Goal: Task Accomplishment & Management: Manage account settings

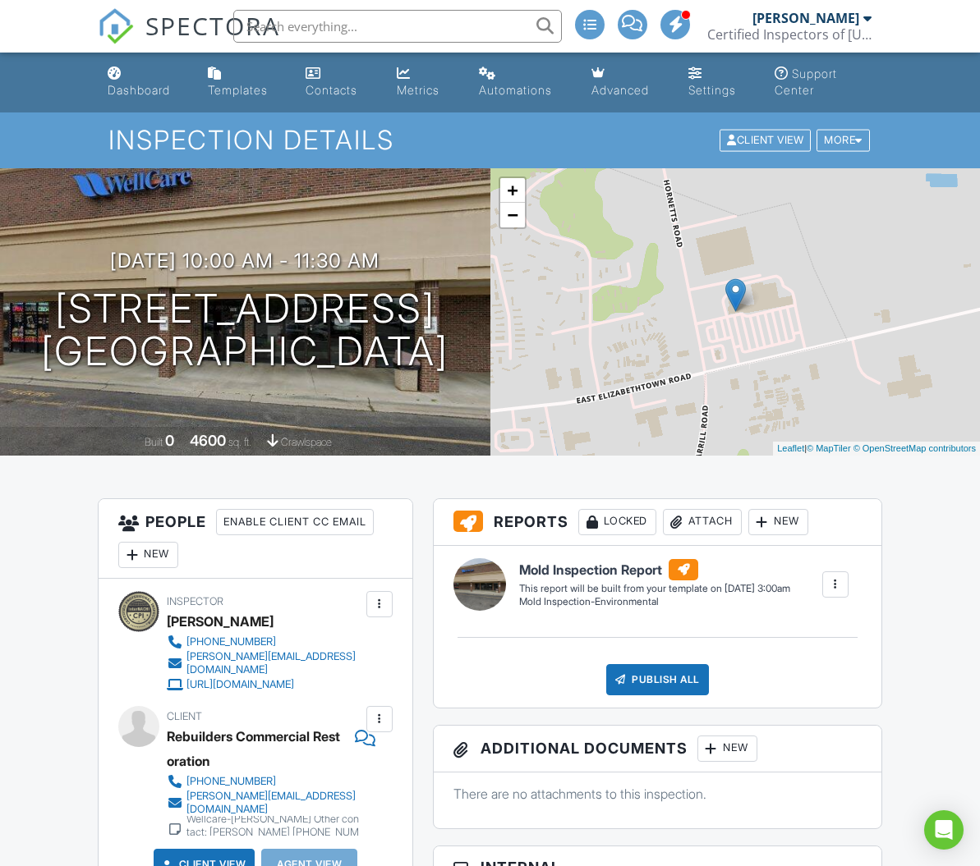
click at [145, 90] on div "Dashboard" at bounding box center [139, 90] width 62 height 14
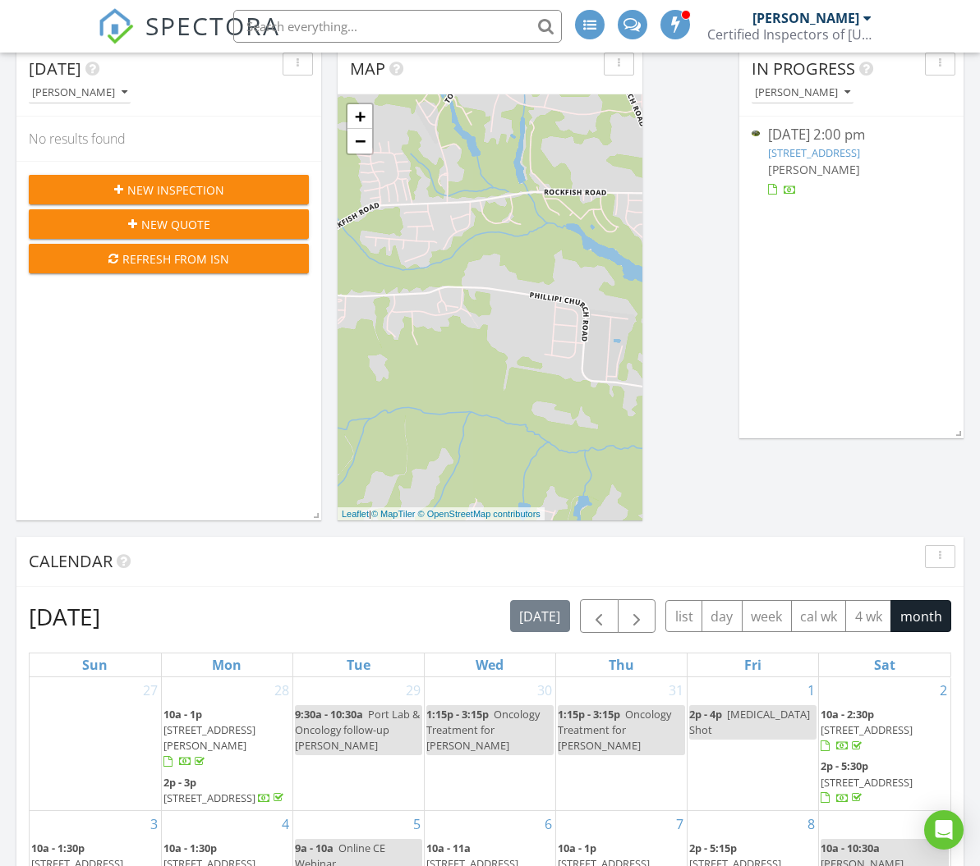
scroll to position [202, 0]
click at [814, 150] on link "522 S Caledonia Rd, Laurinburg, NC 28352" at bounding box center [814, 152] width 92 height 15
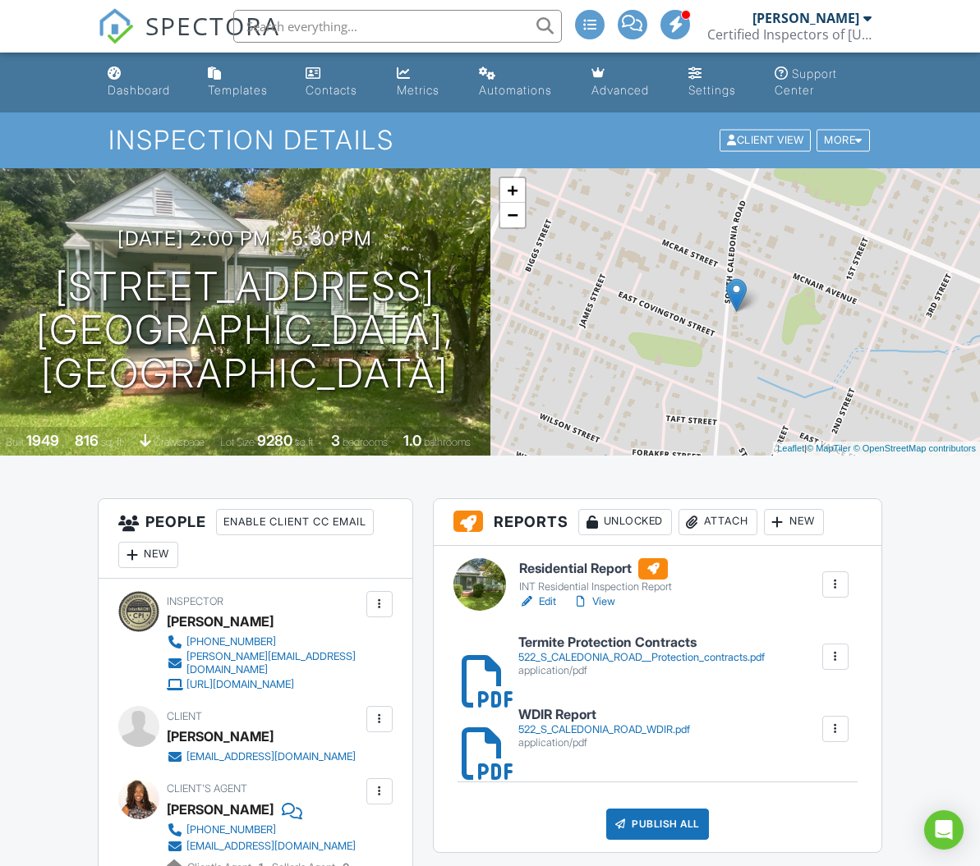
click at [478, 595] on div at bounding box center [479, 584] width 53 height 53
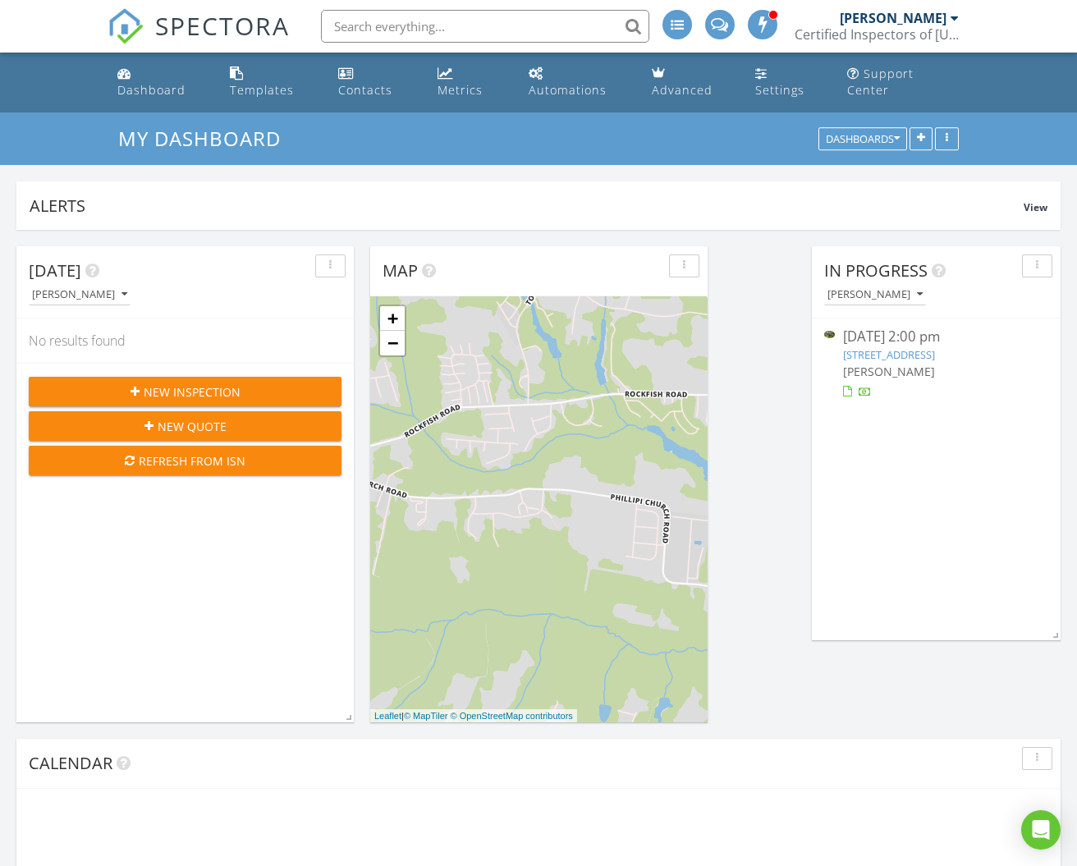
scroll to position [353, 338]
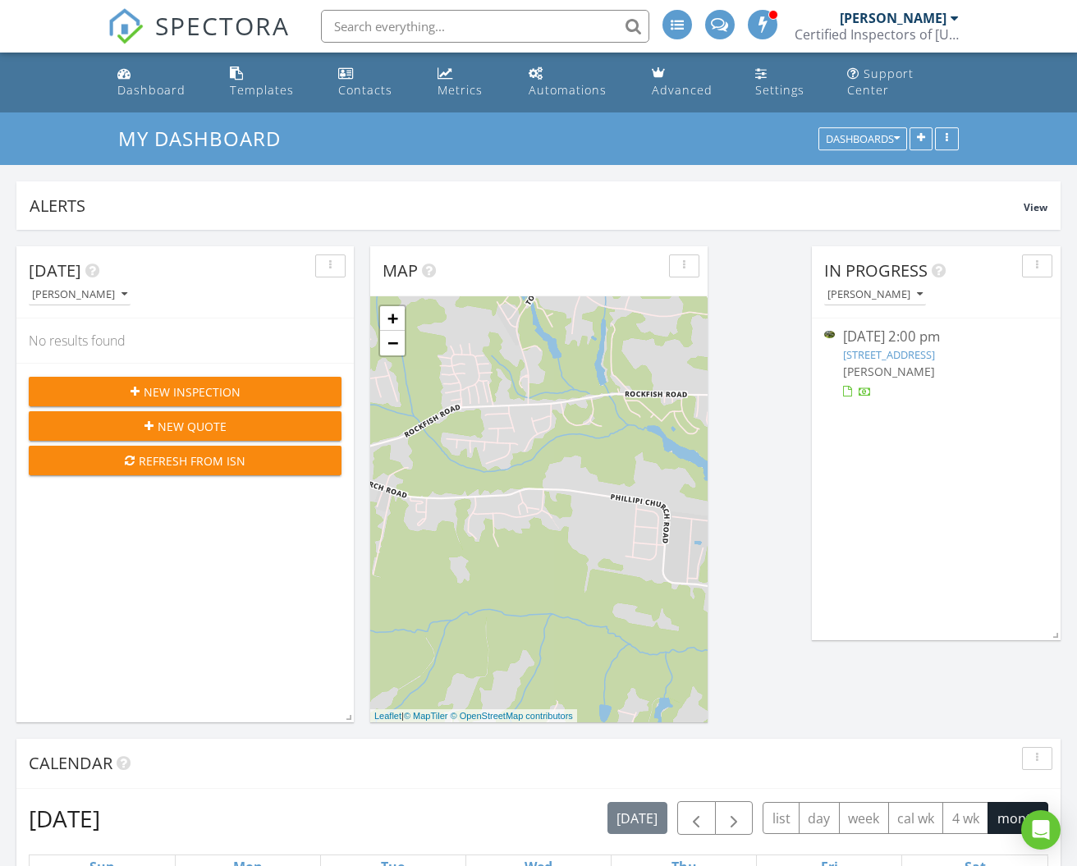
click at [864, 347] on link "522 S Caledonia Rd, Laurinburg, NC 28352" at bounding box center [889, 354] width 92 height 15
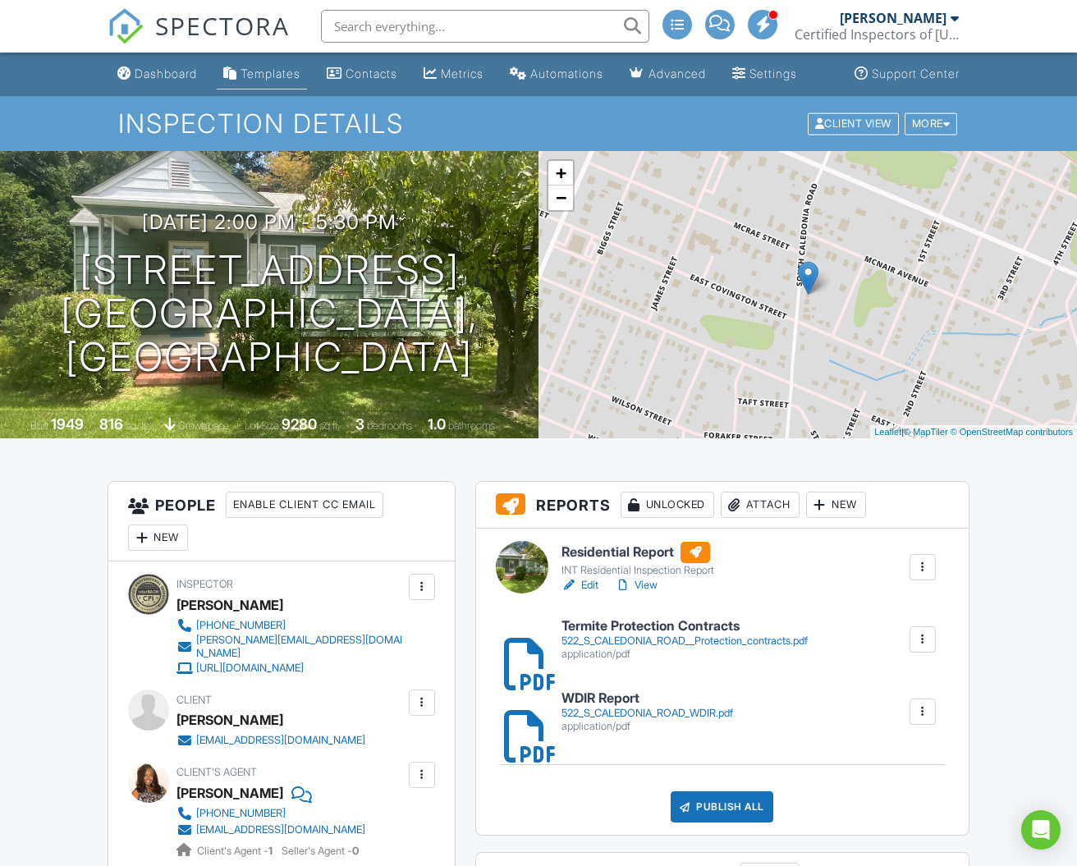
click at [249, 81] on link "Templates" at bounding box center [262, 74] width 90 height 30
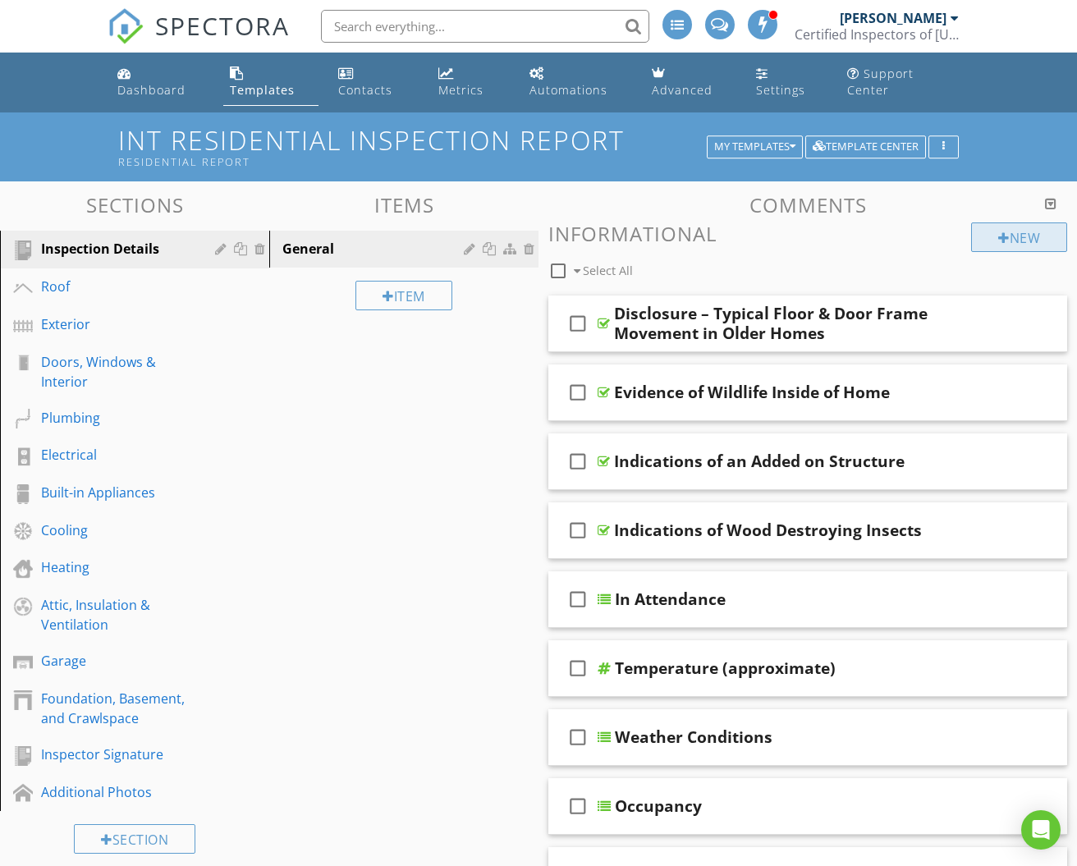
click at [1013, 223] on div "New" at bounding box center [1020, 238] width 96 height 30
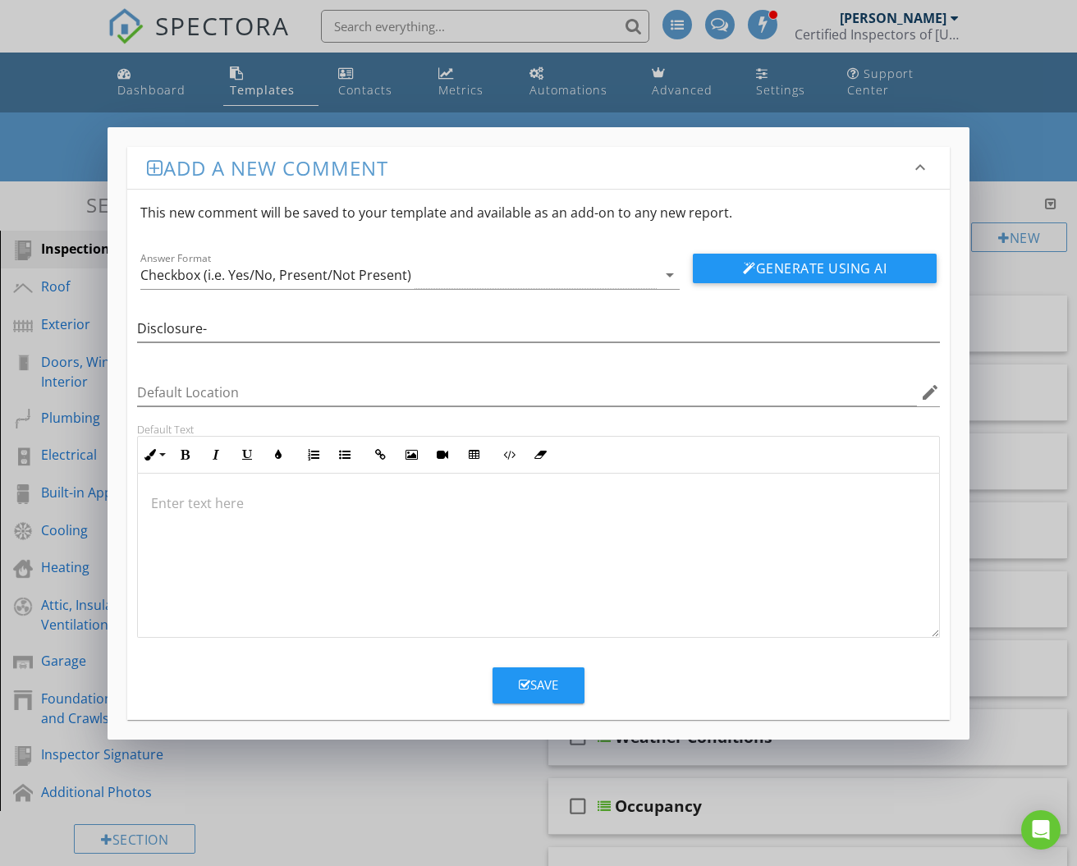
drag, startPoint x: 399, startPoint y: 139, endPoint x: 675, endPoint y: 116, distance: 276.9
click at [675, 116] on div "Add a new comment keyboard_arrow_down This new comment will be saved to your te…" at bounding box center [538, 433] width 1077 height 866
click at [300, 328] on input "Disclosure-" at bounding box center [538, 328] width 803 height 27
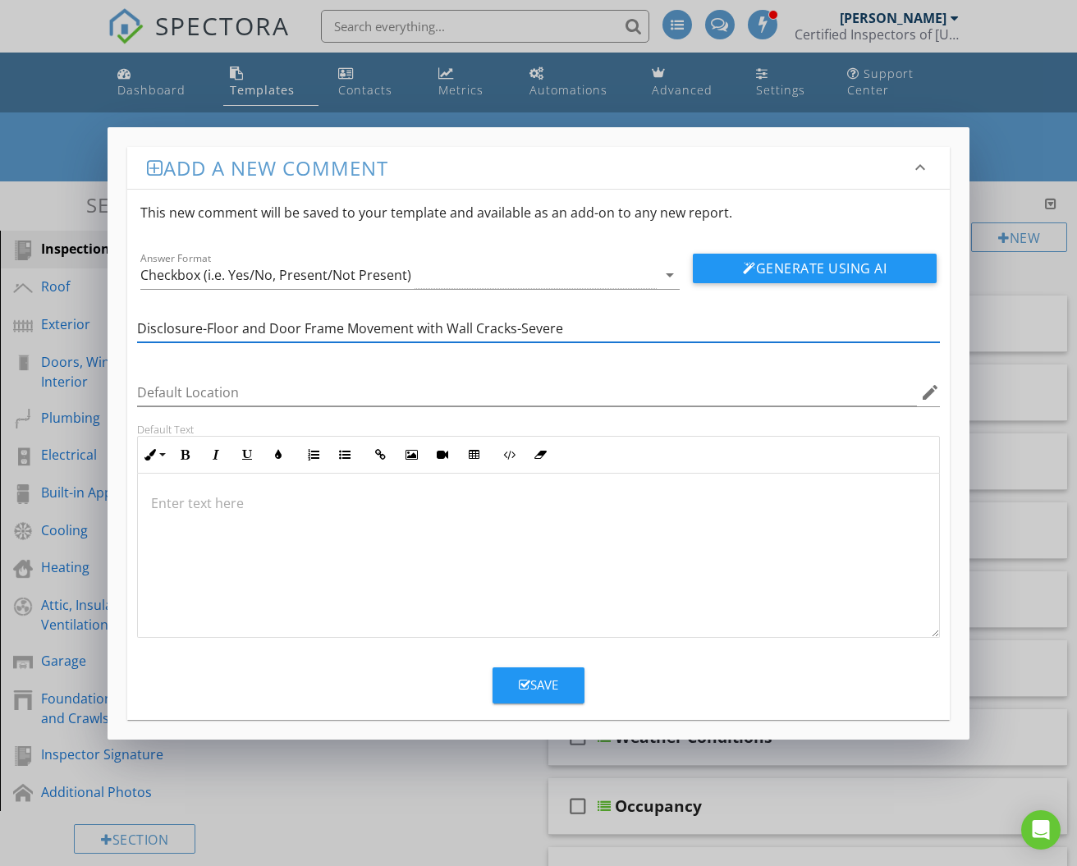
type input "Disclosure-Floor and Door Frame Movement with Wall Cracks-Severe"
click at [171, 498] on p at bounding box center [538, 504] width 775 height 20
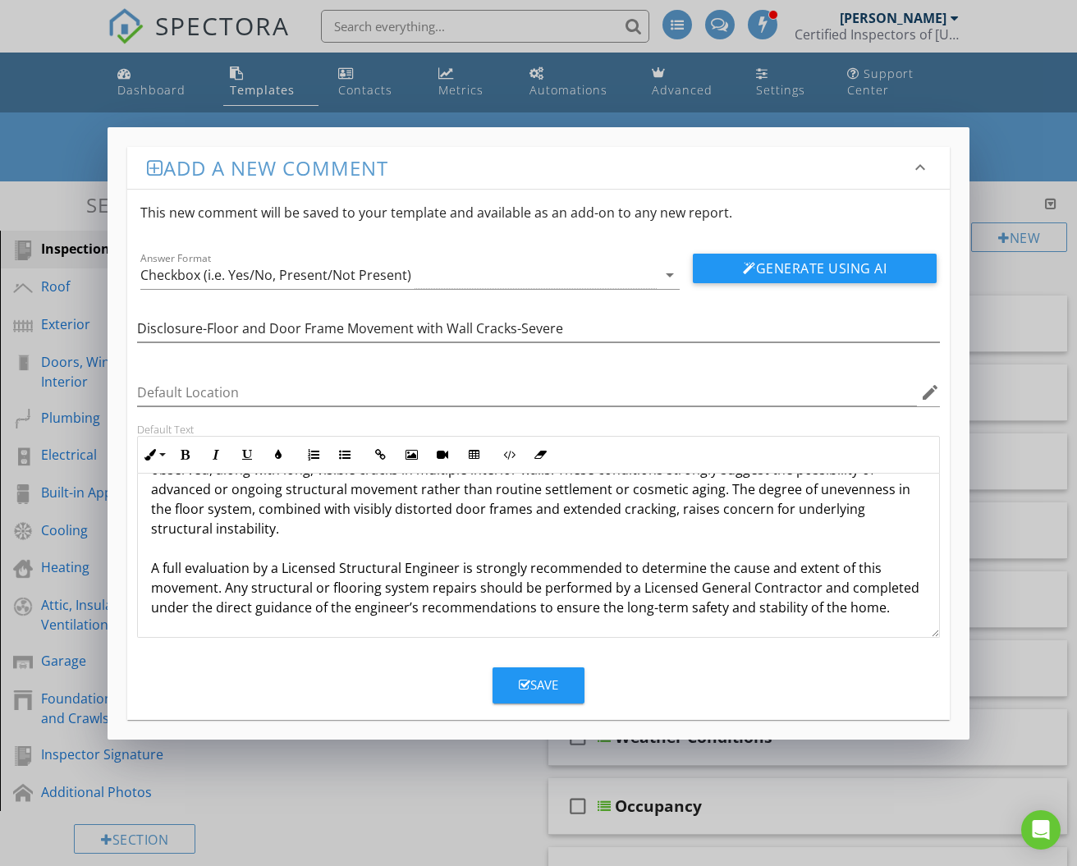
scroll to position [73, 0]
click at [150, 567] on div "The subject property, originally constructed in 1949, exhibits evidence of sign…" at bounding box center [539, 519] width 802 height 237
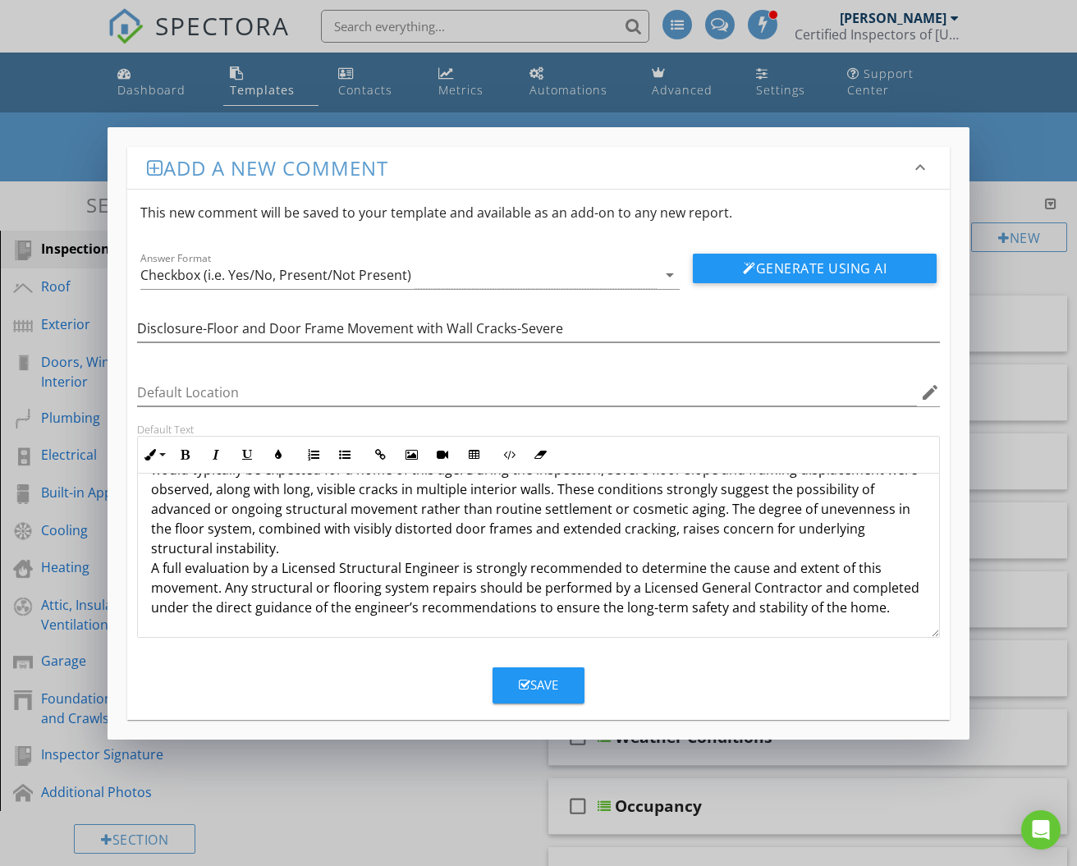
scroll to position [53, 0]
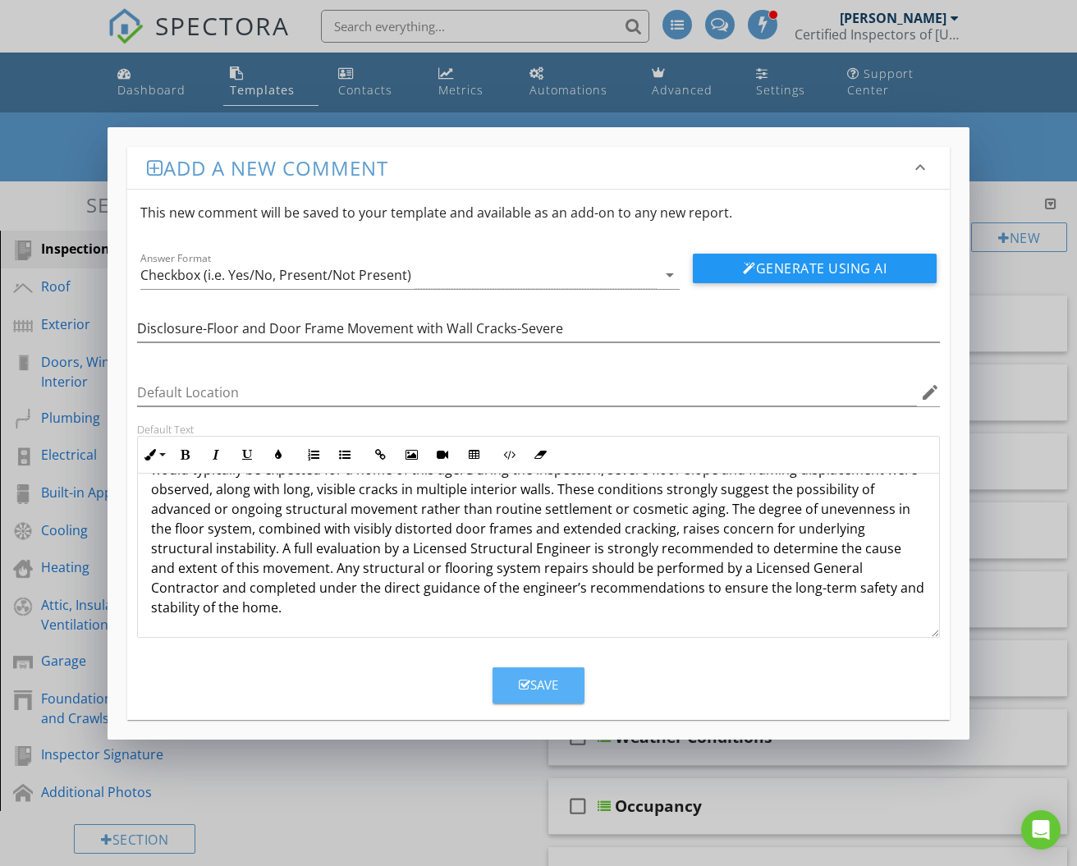
click at [535, 680] on div "Save" at bounding box center [538, 685] width 39 height 19
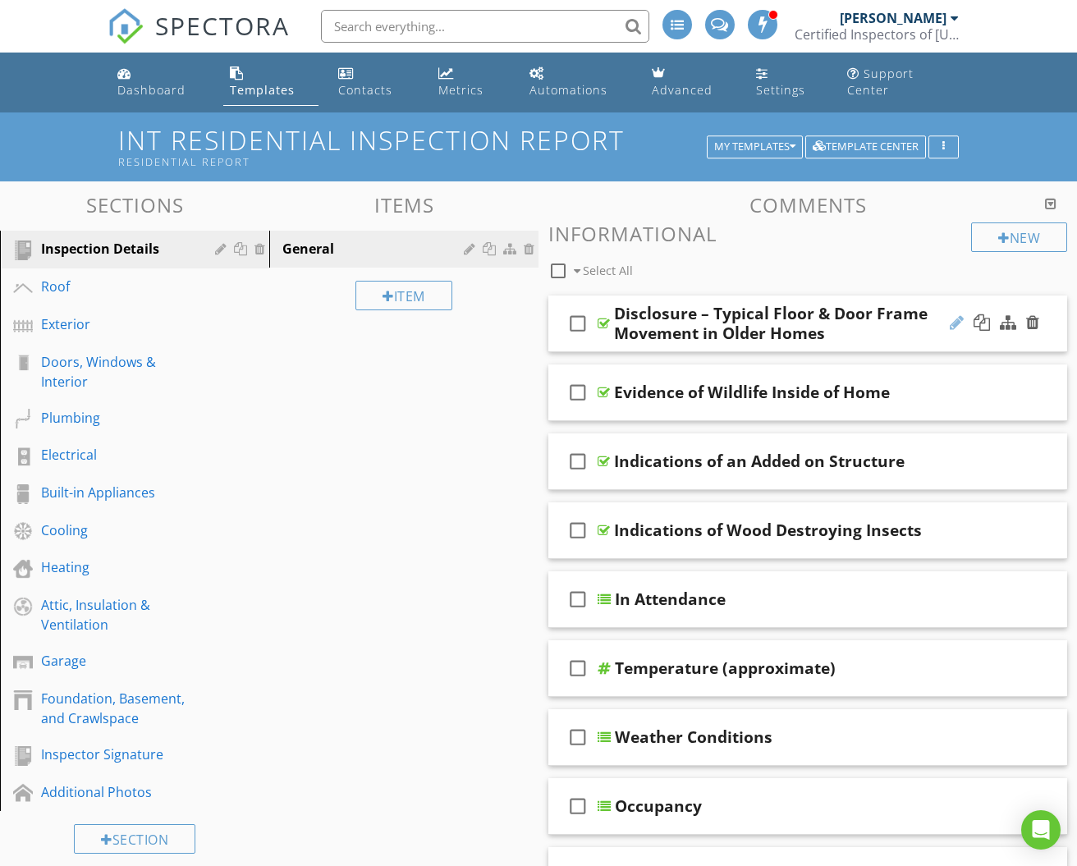
click at [951, 315] on div at bounding box center [957, 323] width 14 height 16
click at [774, 251] on div "check_box_outline_blank Select All" at bounding box center [760, 266] width 423 height 31
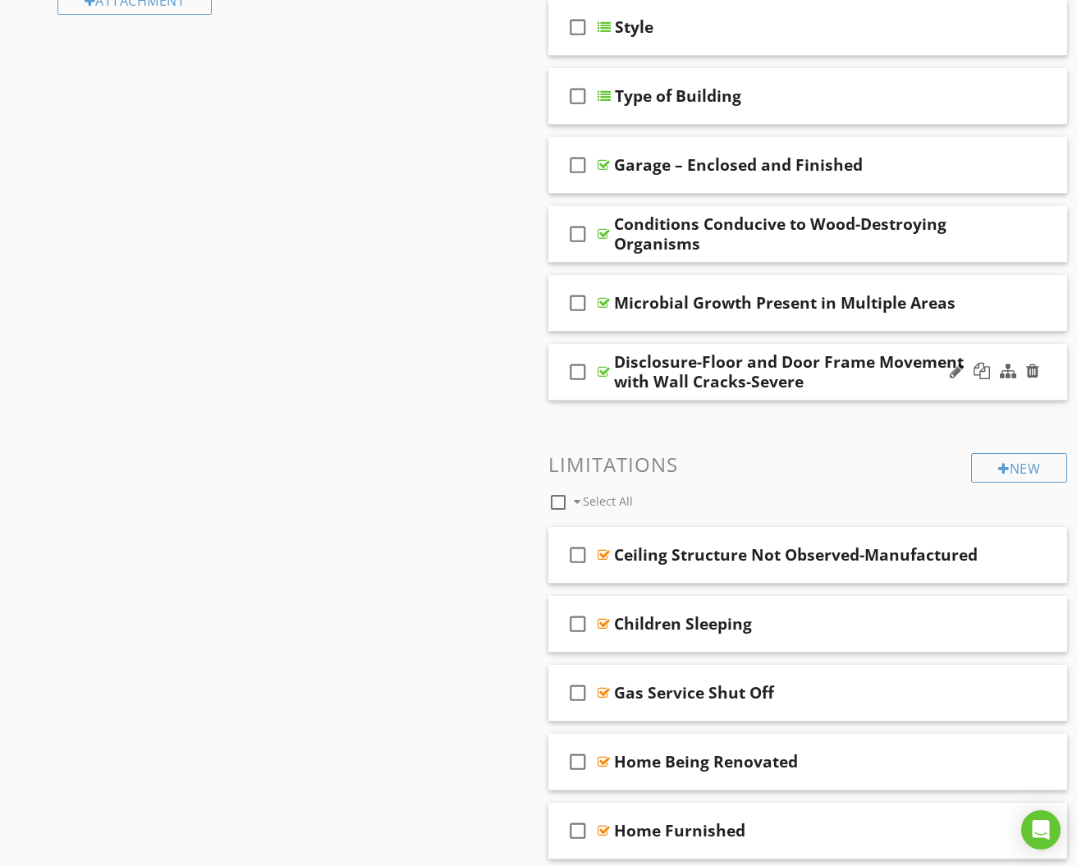
scroll to position [985, 0]
click at [1008, 364] on div at bounding box center [1008, 372] width 16 height 16
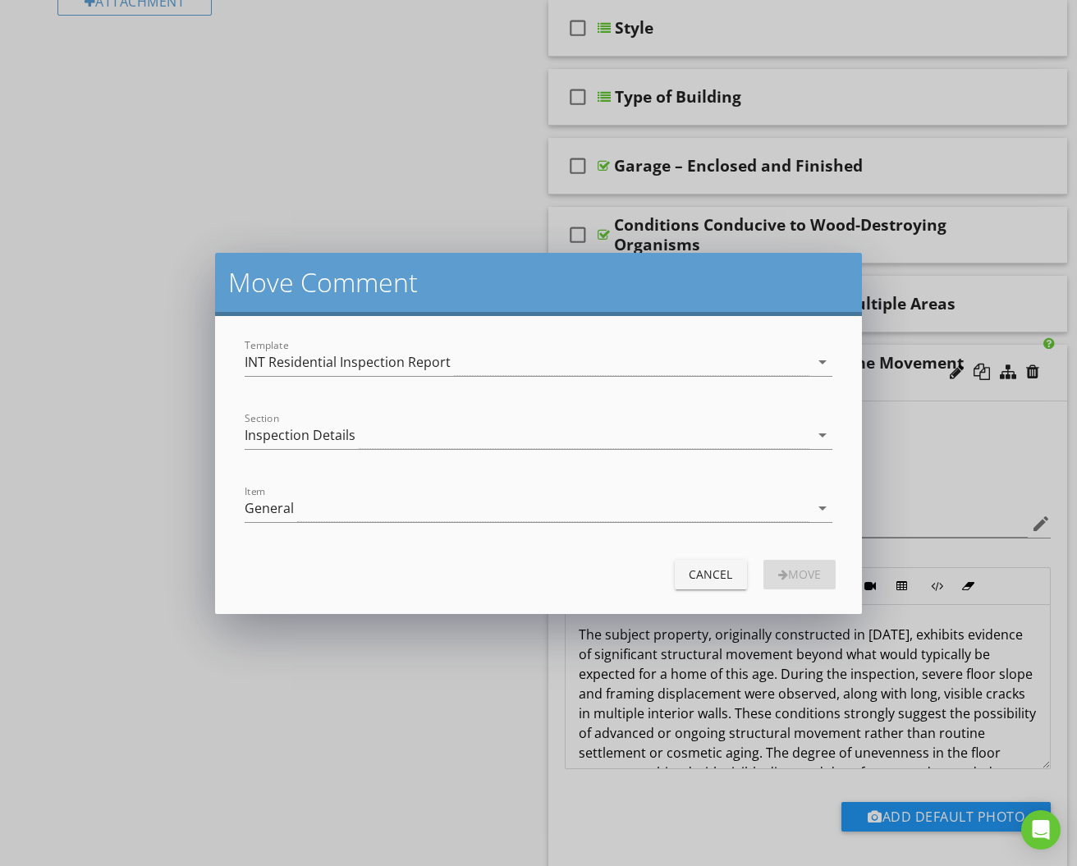
click at [699, 580] on div "Cancel" at bounding box center [711, 574] width 46 height 17
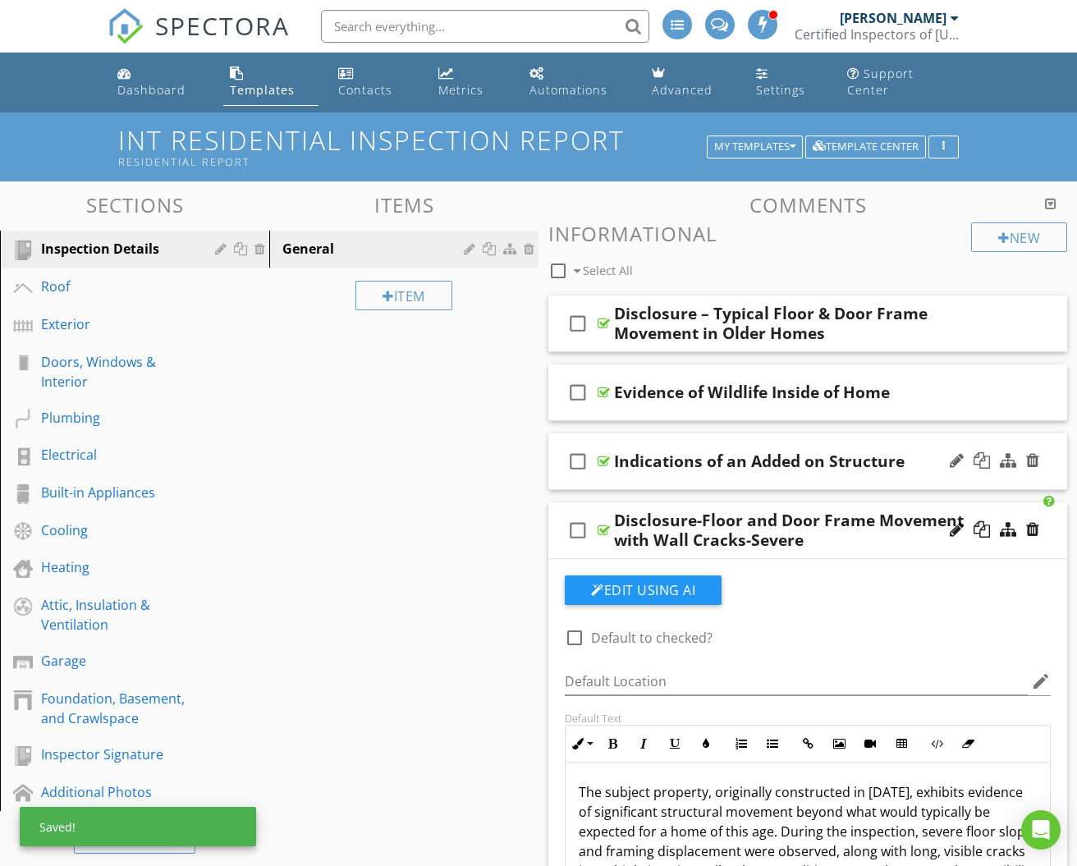
scroll to position [0, 0]
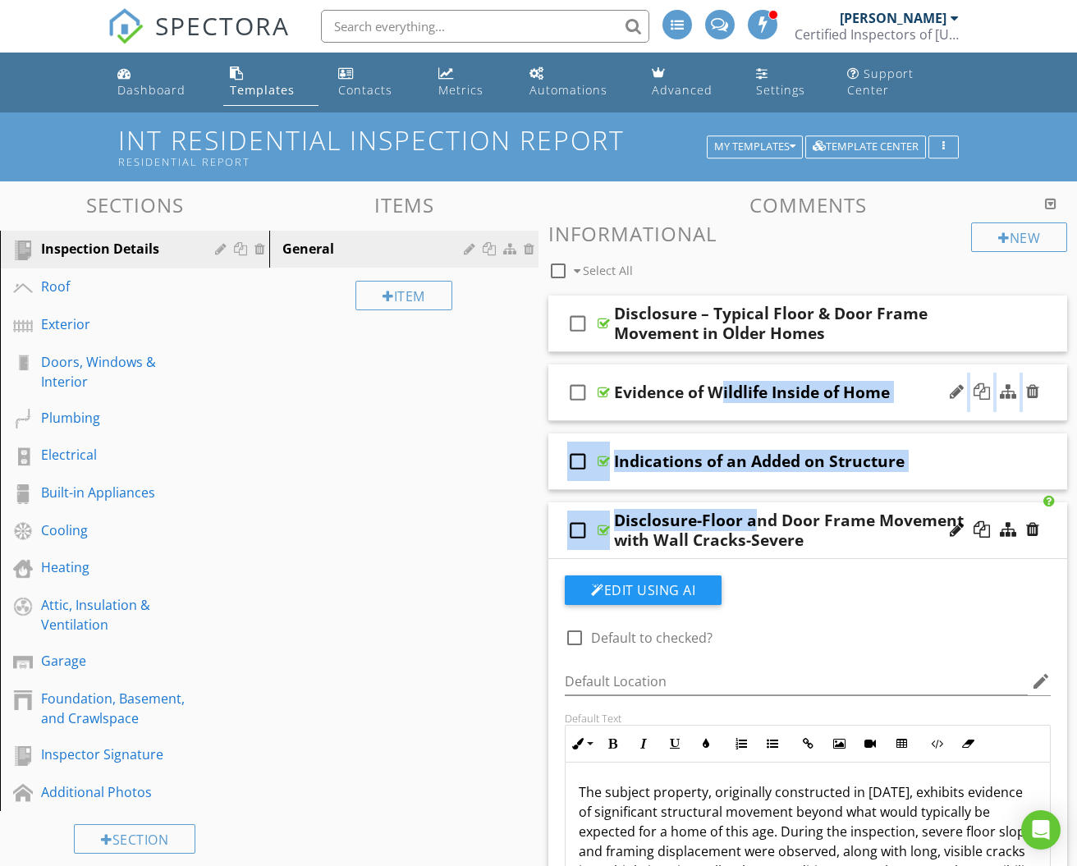
drag, startPoint x: 655, startPoint y: 507, endPoint x: 654, endPoint y: 382, distance: 124.8
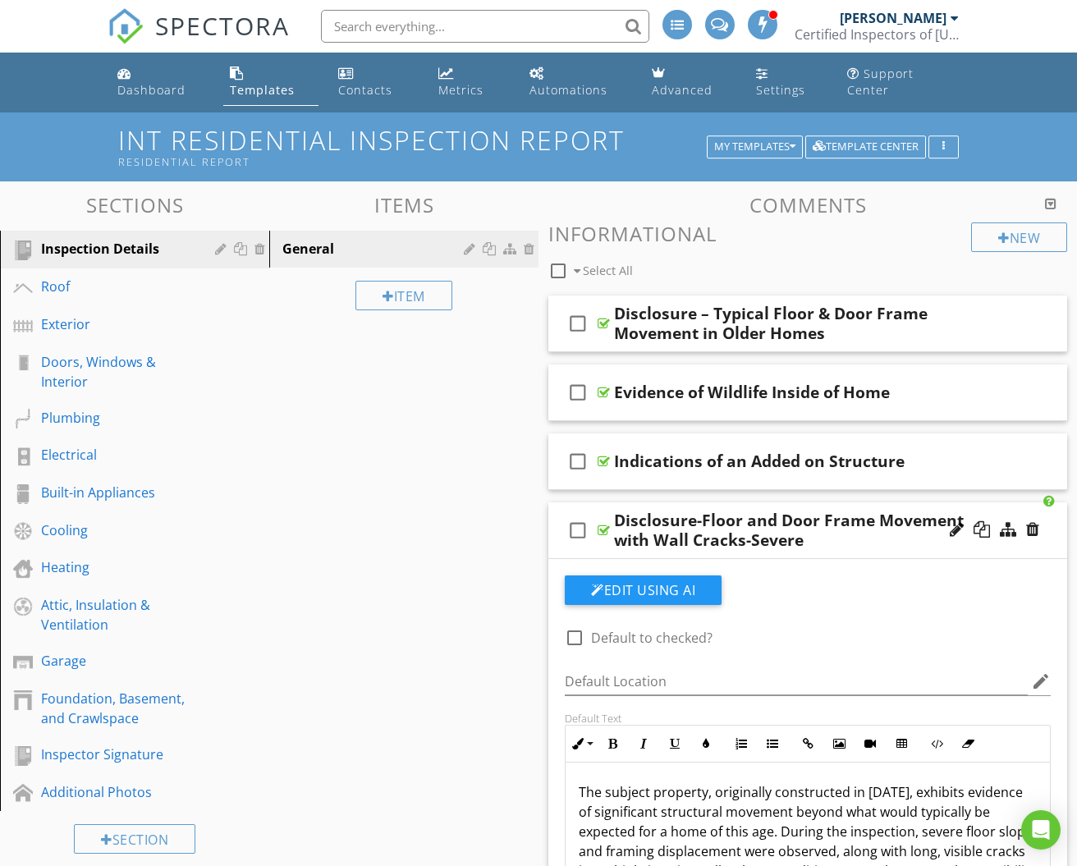
click at [696, 514] on div "Disclosure-Floor and Door Frame Movement with Wall Cracks-Severe" at bounding box center [796, 530] width 365 height 39
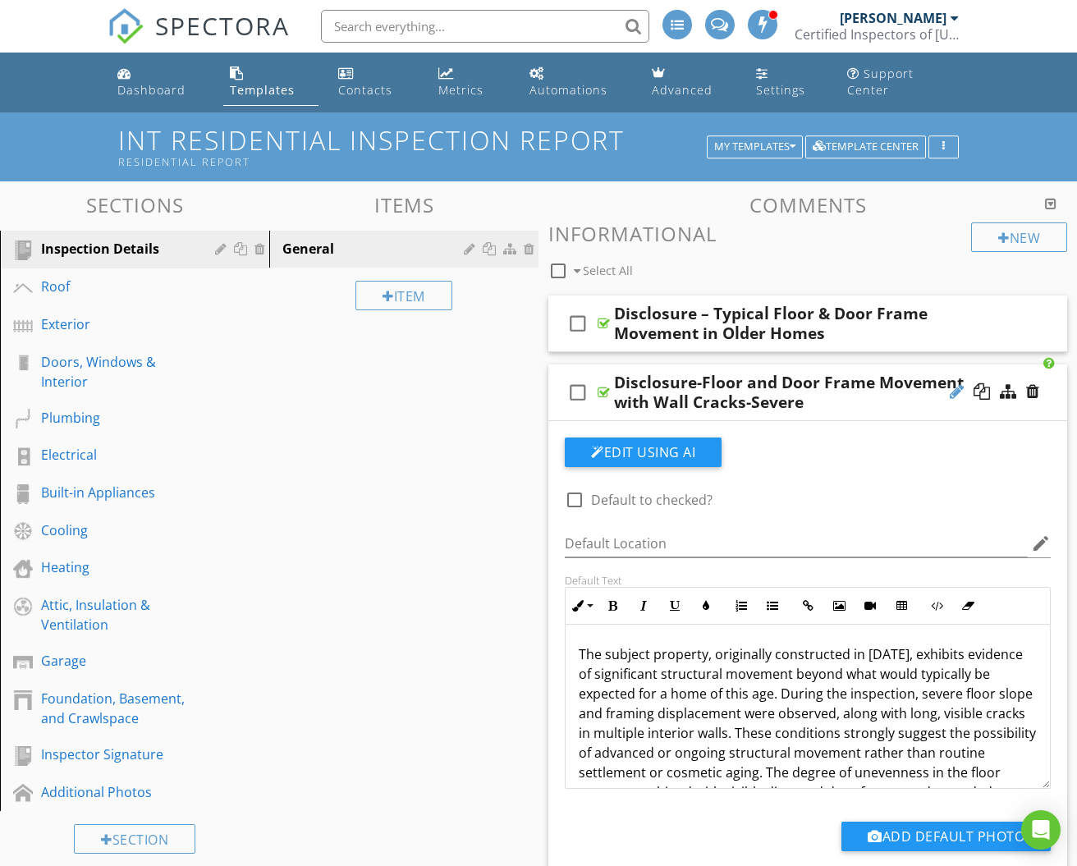
click at [951, 384] on div at bounding box center [957, 392] width 14 height 16
click at [955, 384] on div at bounding box center [957, 392] width 14 height 16
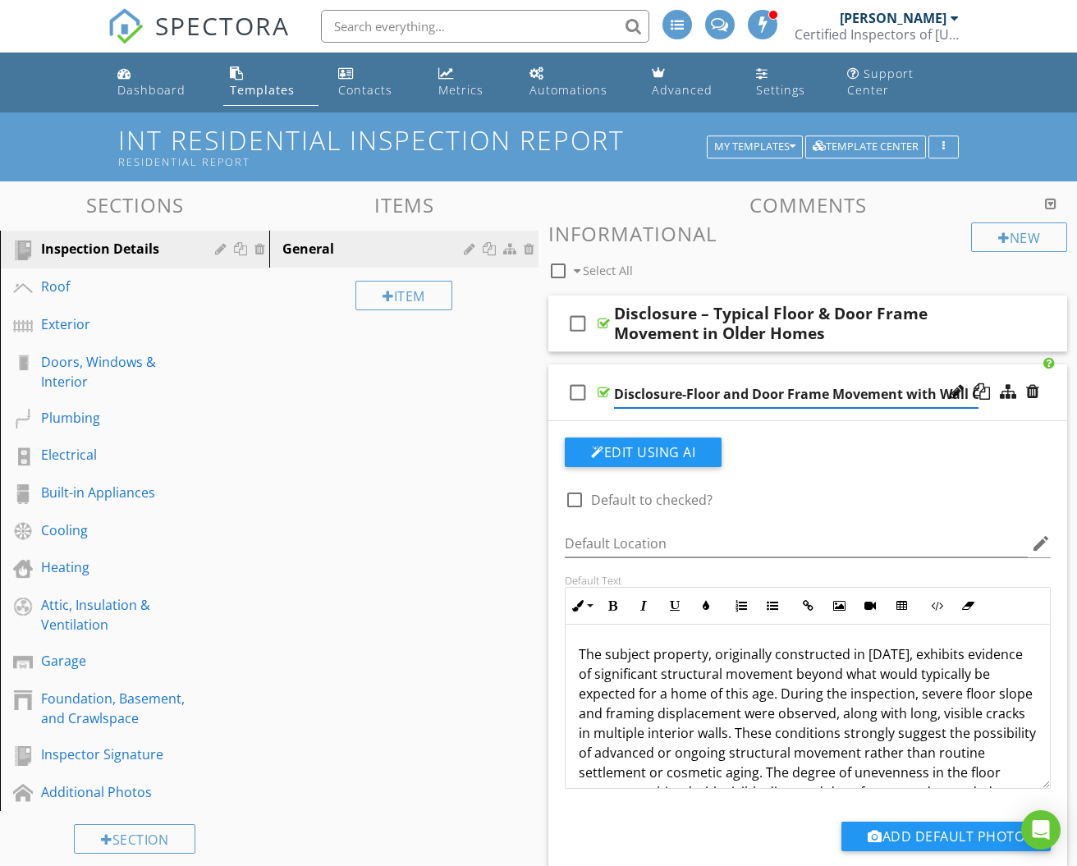
click at [621, 381] on input "Disclosure-Floor and Door Frame Movement with Wall Cracks-Severe" at bounding box center [796, 394] width 365 height 27
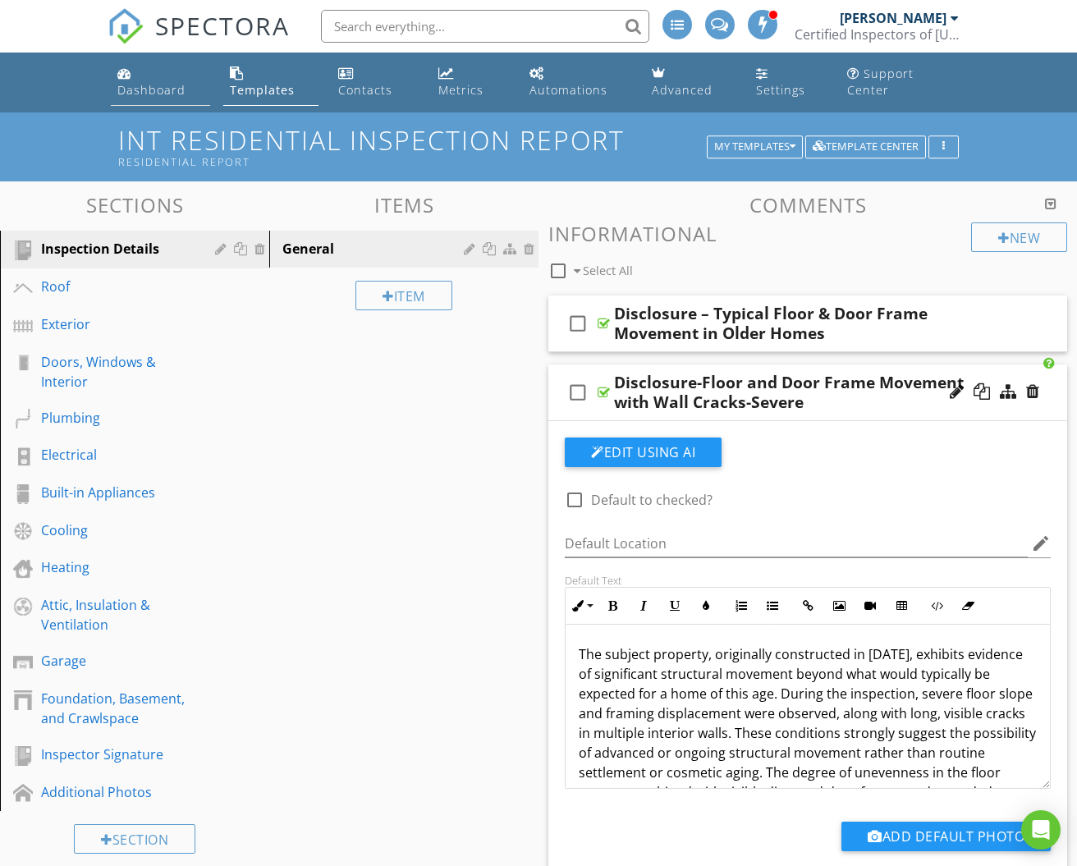
click at [156, 82] on div "Dashboard" at bounding box center [151, 90] width 68 height 16
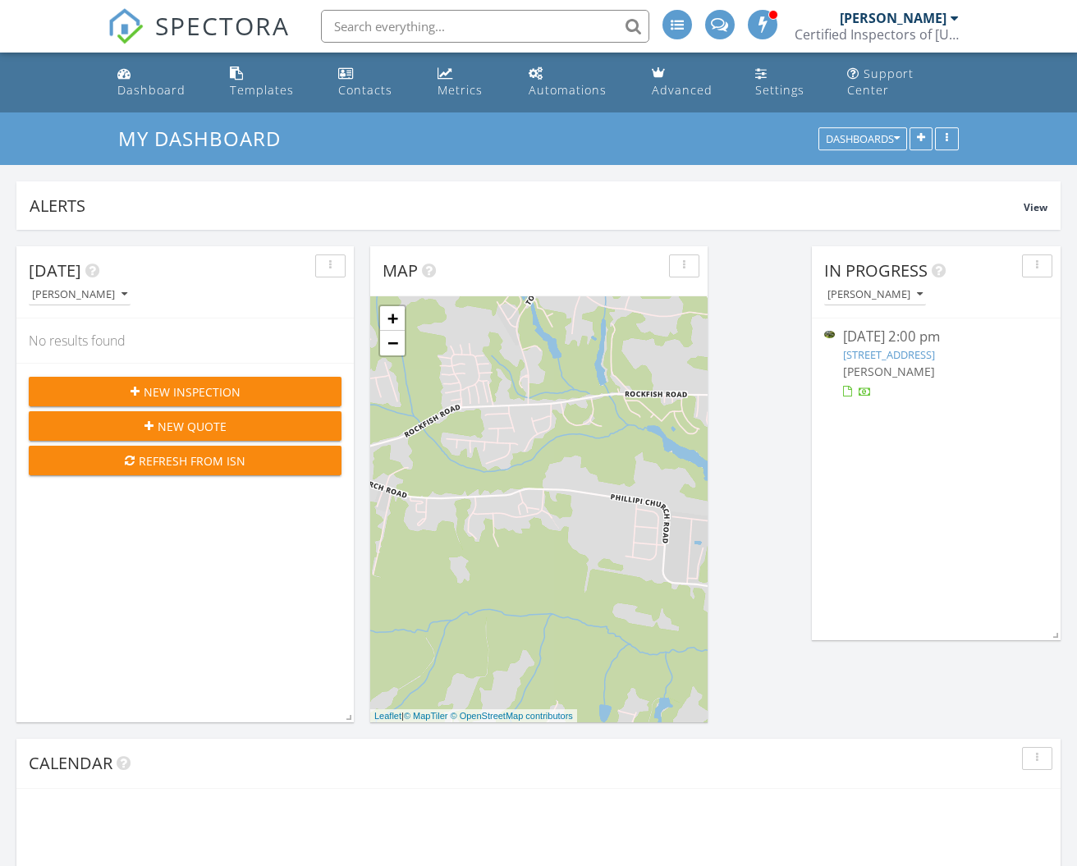
scroll to position [1865, 1078]
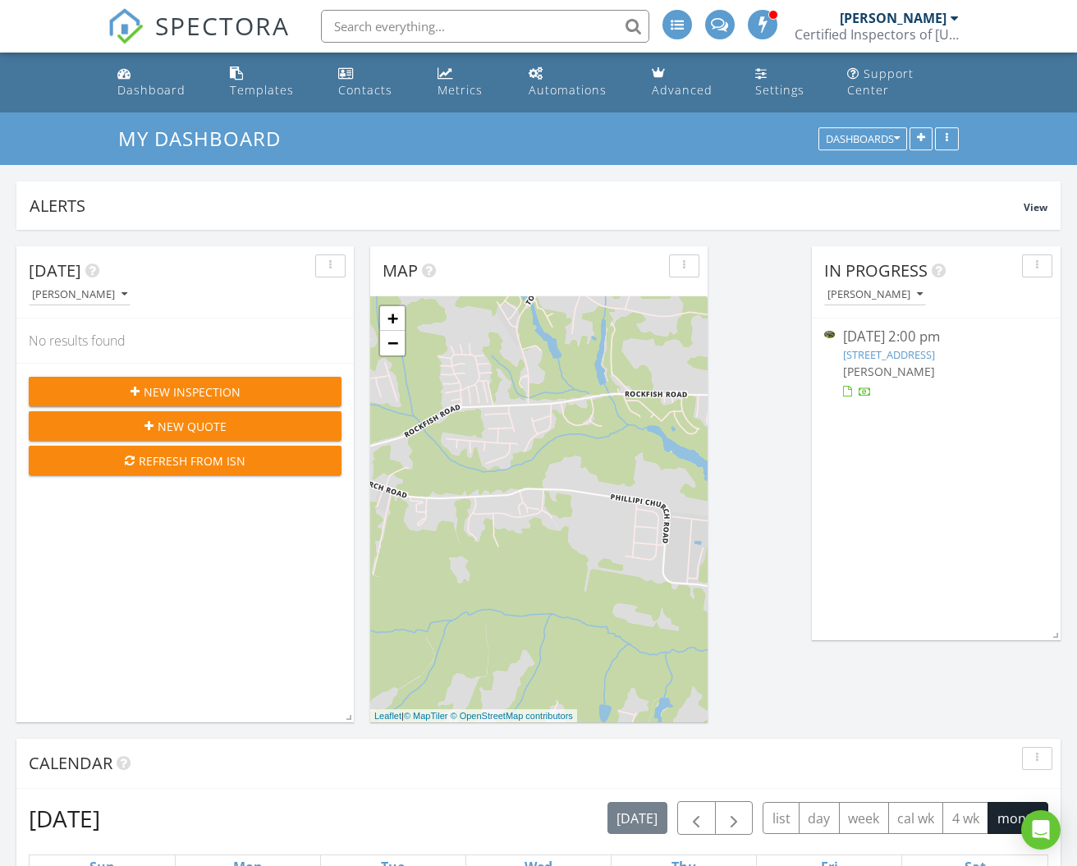
click at [870, 347] on link "522 S Caledonia Rd, Laurinburg, NC 28352" at bounding box center [889, 354] width 92 height 15
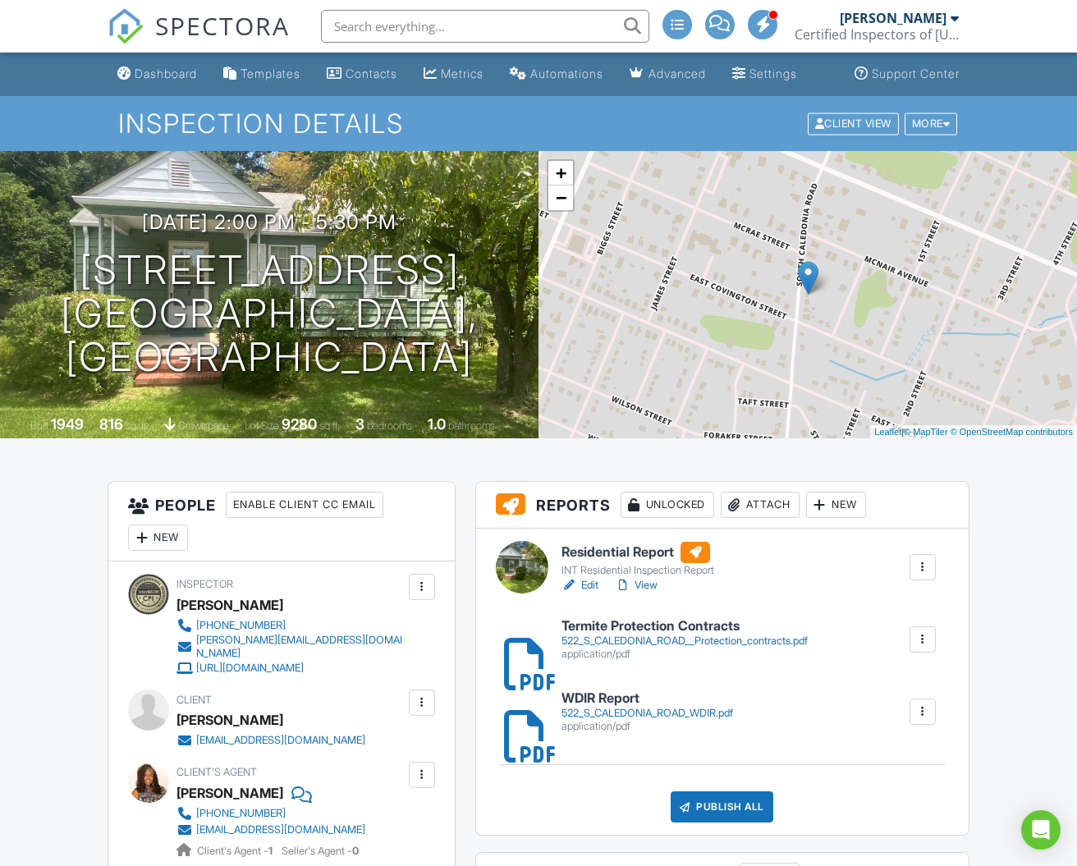
click at [522, 588] on div at bounding box center [522, 567] width 53 height 53
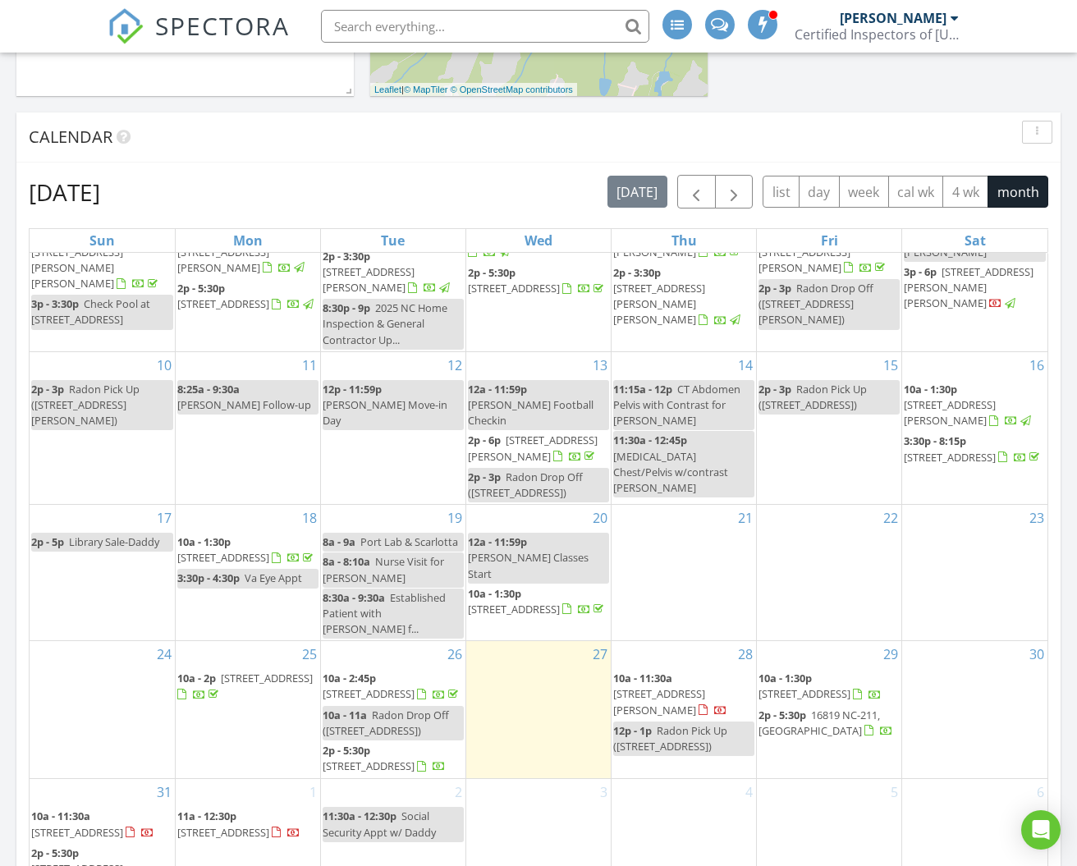
scroll to position [629, 0]
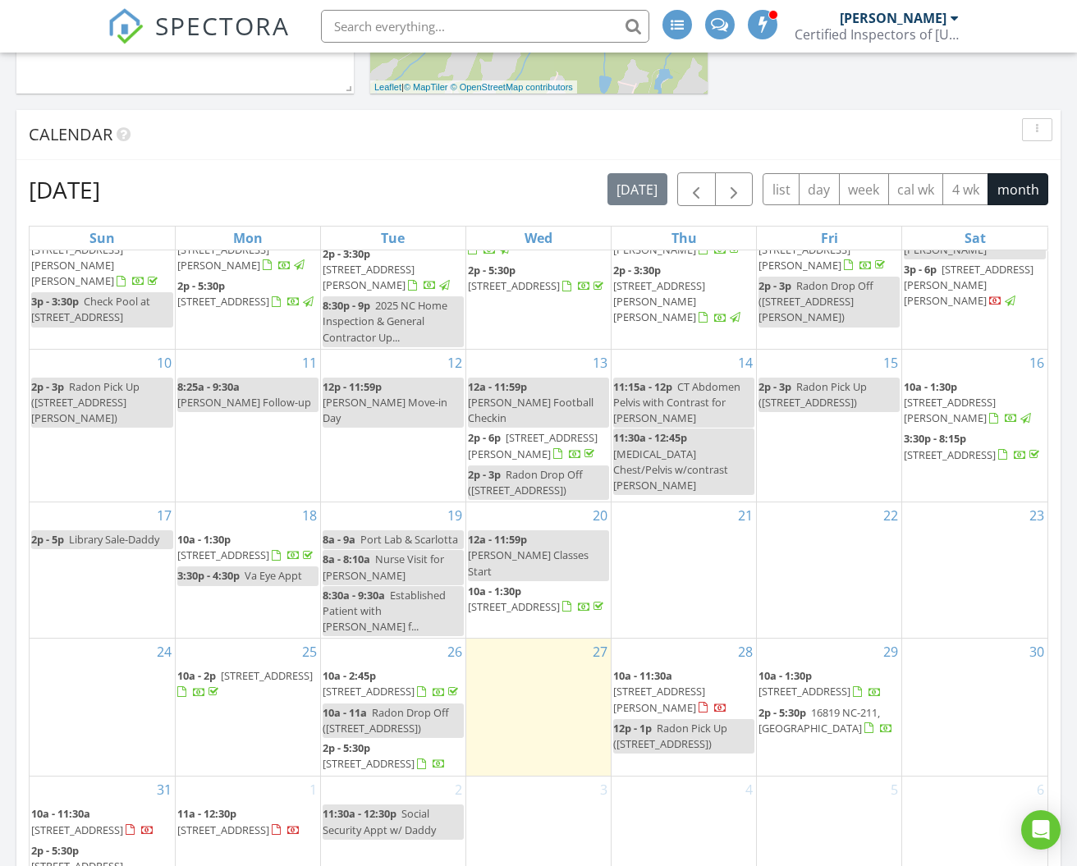
click at [370, 741] on span "2p - 5:30p" at bounding box center [347, 748] width 48 height 15
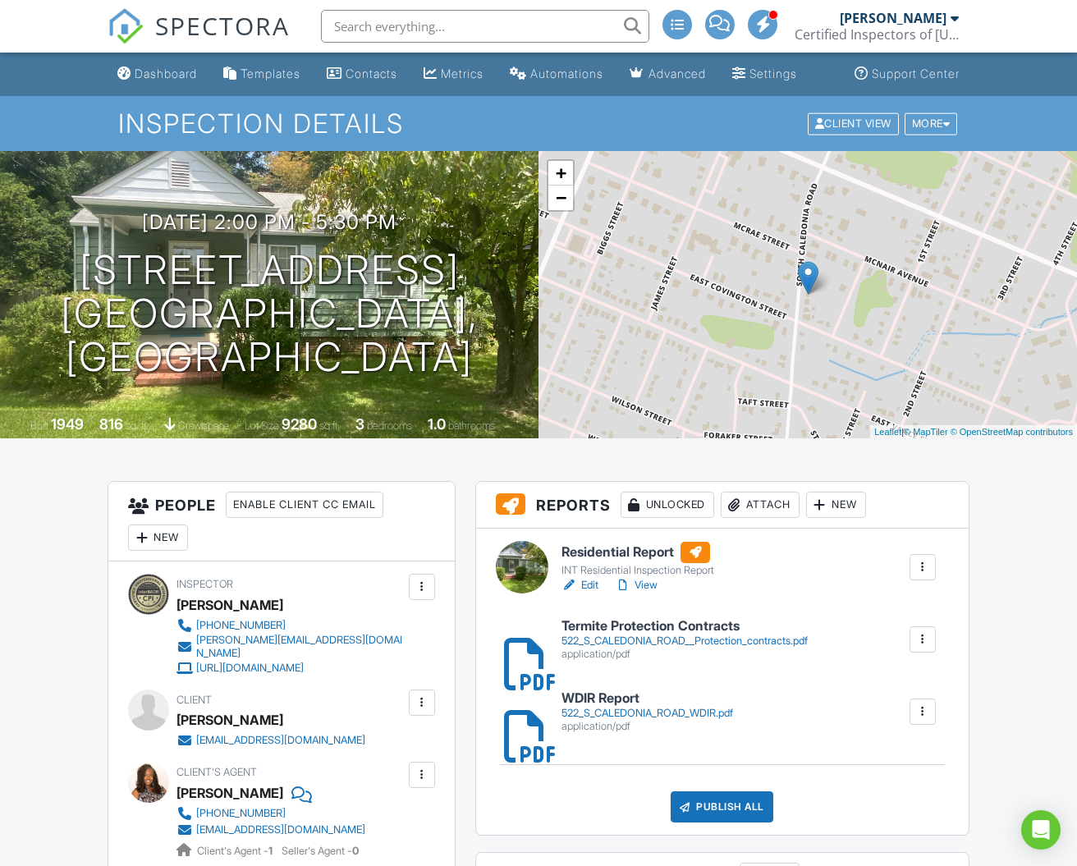
click at [591, 594] on link "Edit" at bounding box center [580, 585] width 37 height 16
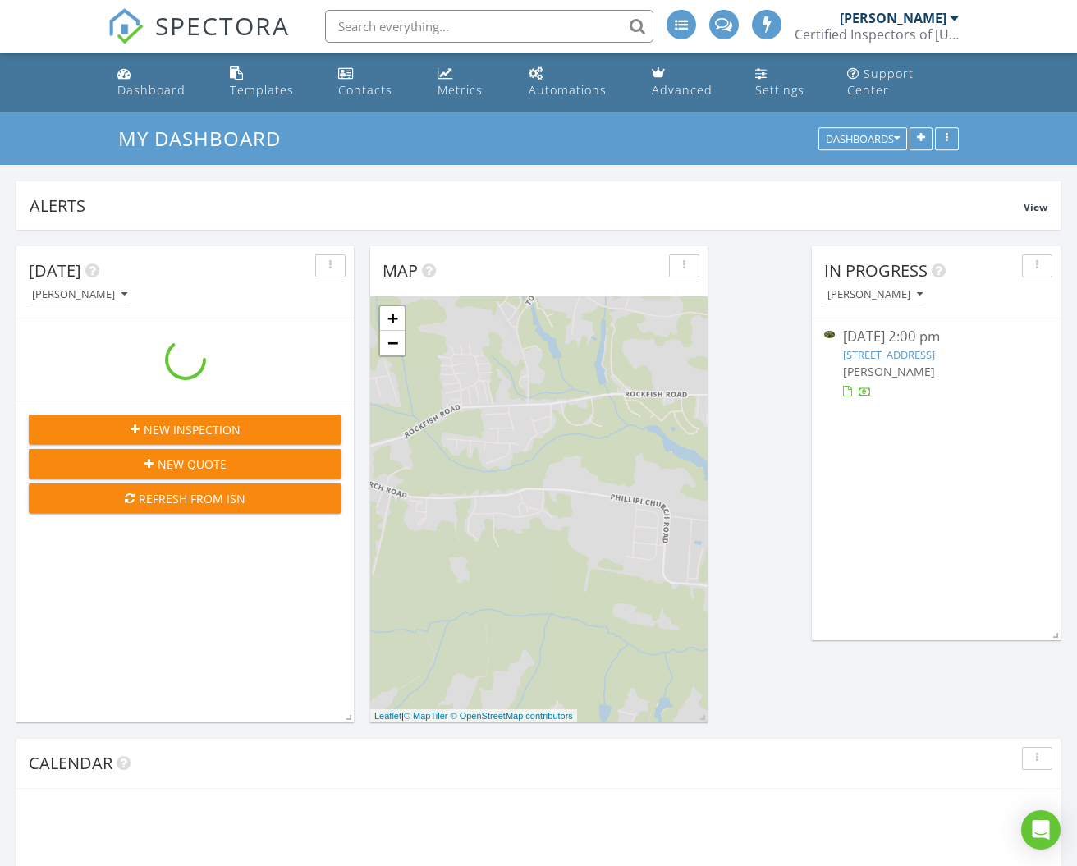
scroll to position [1865, 1078]
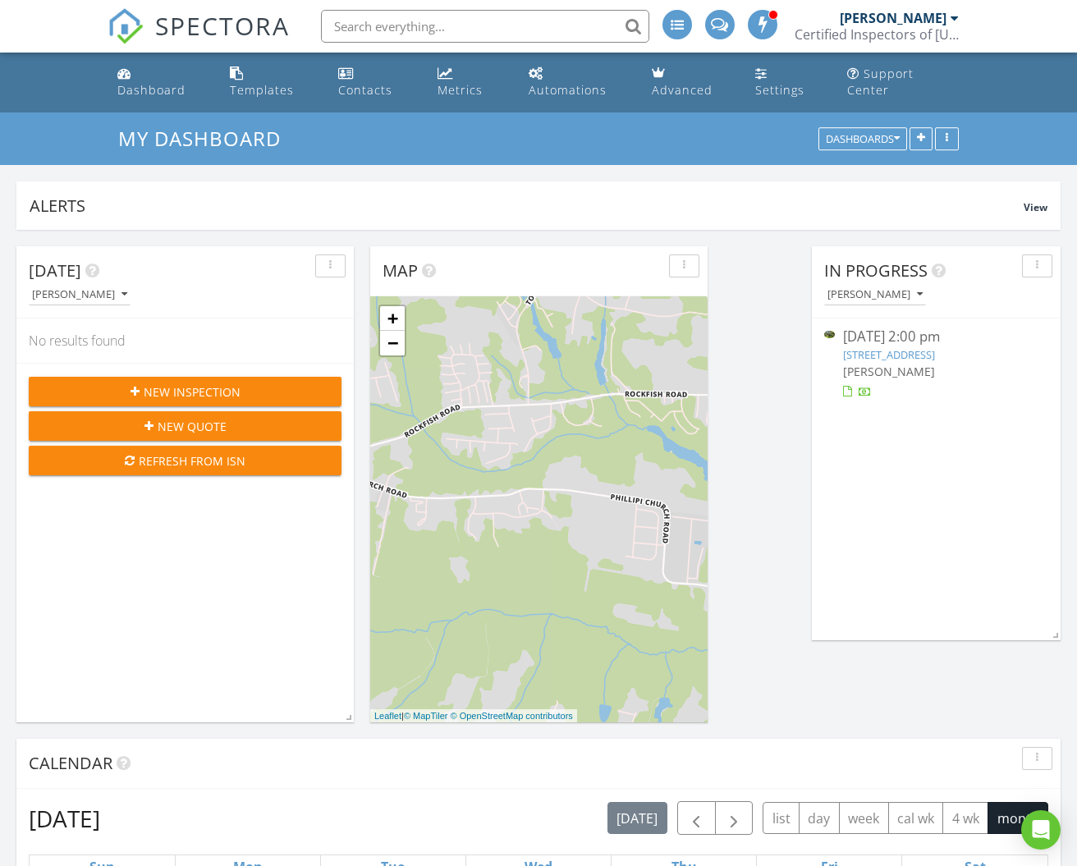
click at [859, 347] on link "[STREET_ADDRESS]" at bounding box center [889, 354] width 92 height 15
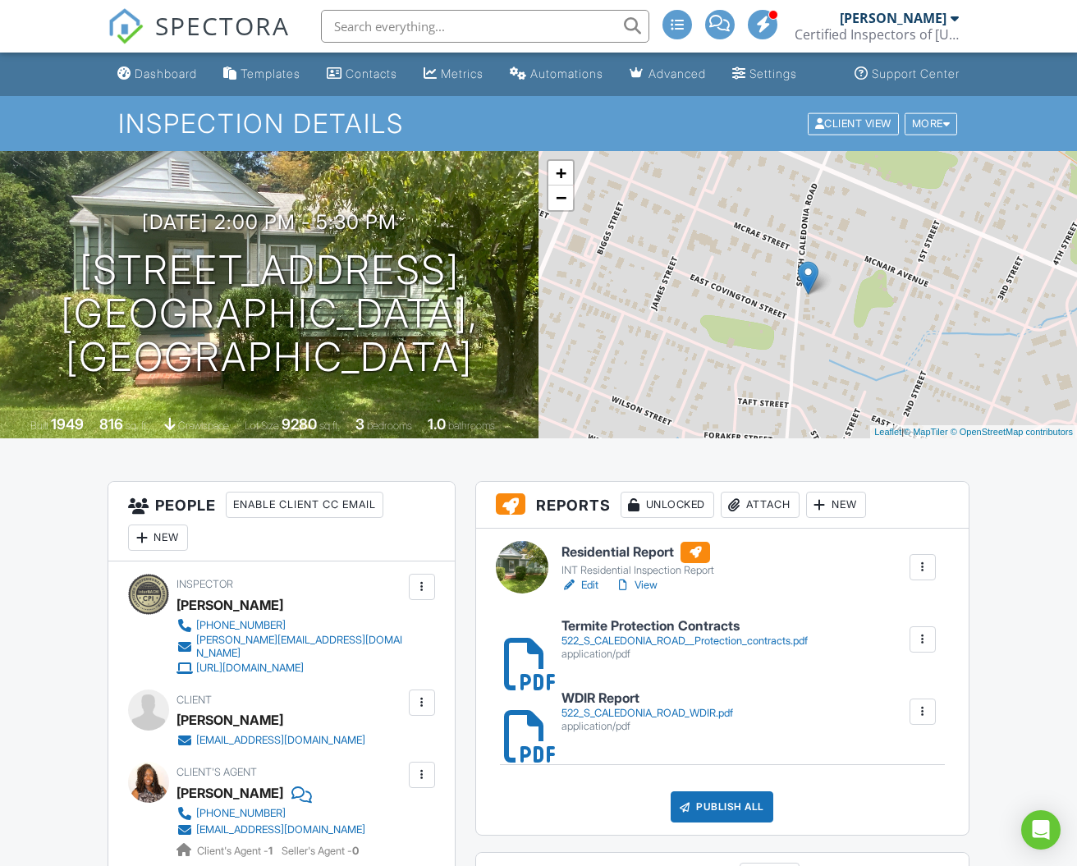
click at [420, 708] on div at bounding box center [422, 703] width 16 height 16
click at [397, 758] on li "Edit" at bounding box center [384, 753] width 84 height 41
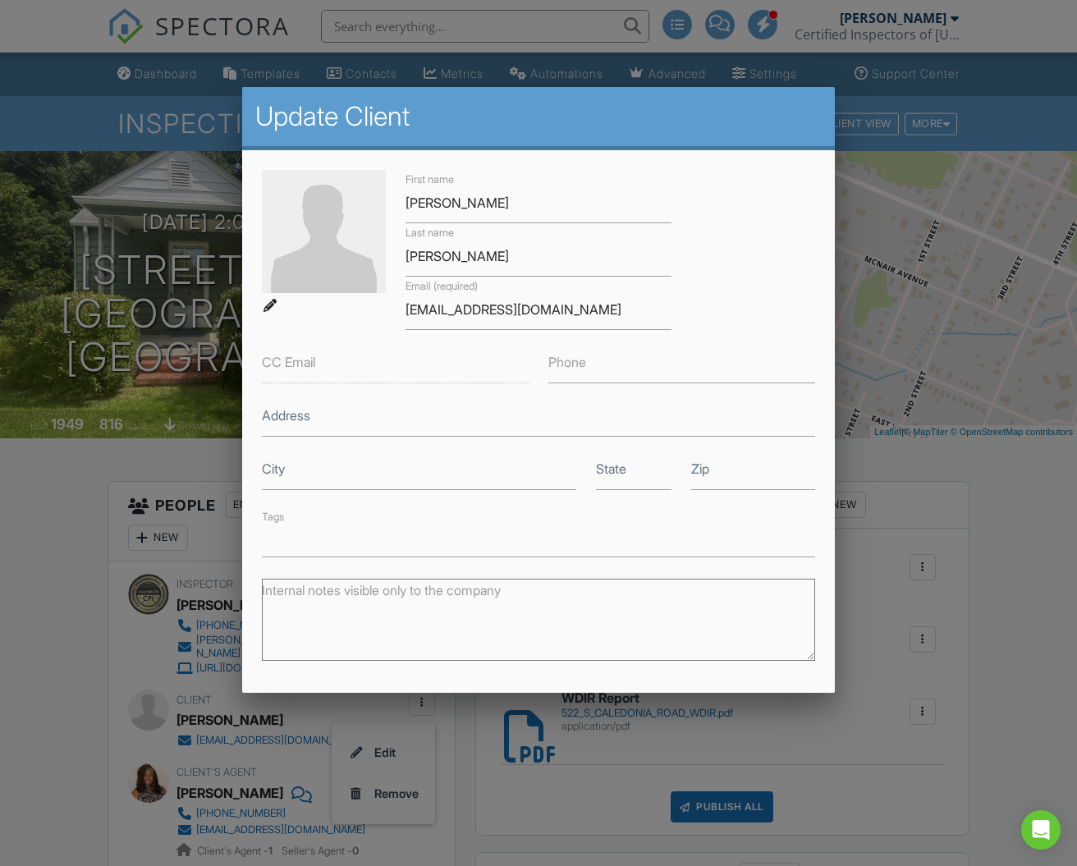
click at [583, 362] on label "Phone" at bounding box center [568, 362] width 38 height 18
click at [583, 362] on input "Phone" at bounding box center [682, 363] width 267 height 40
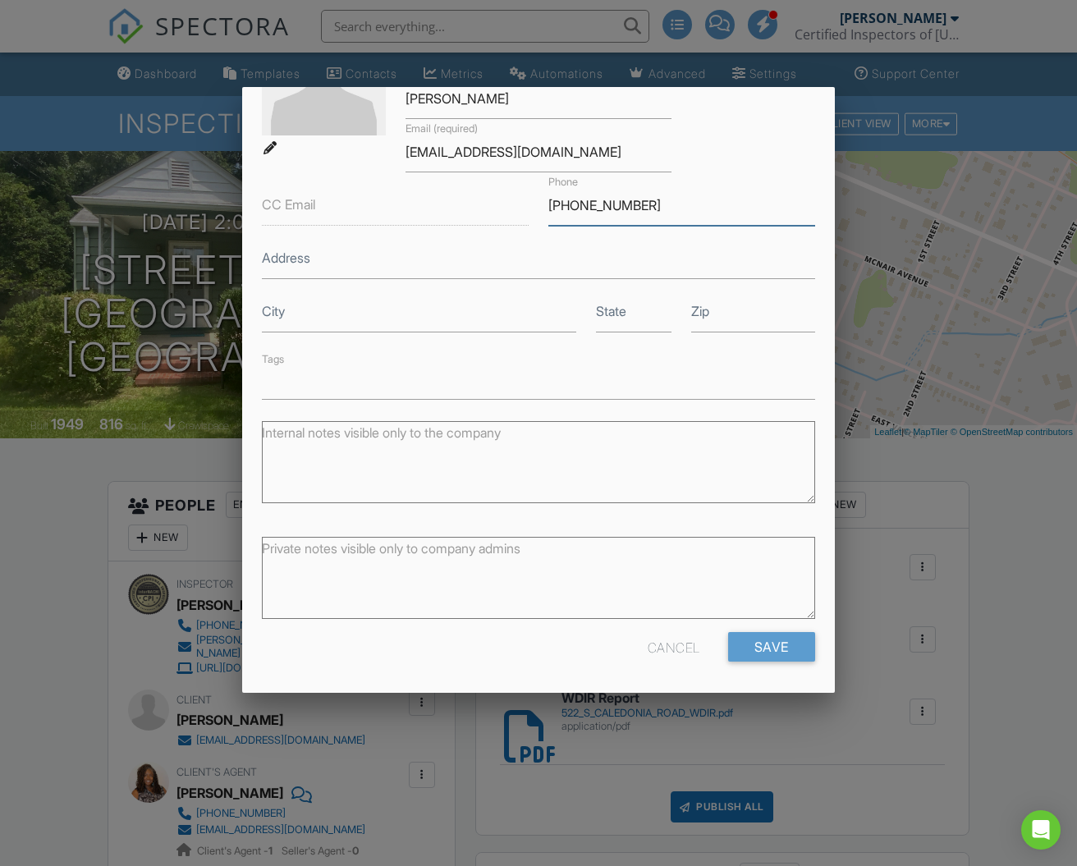
scroll to position [157, 0]
type input "704-957-2188"
click at [782, 654] on input "Save" at bounding box center [771, 648] width 87 height 30
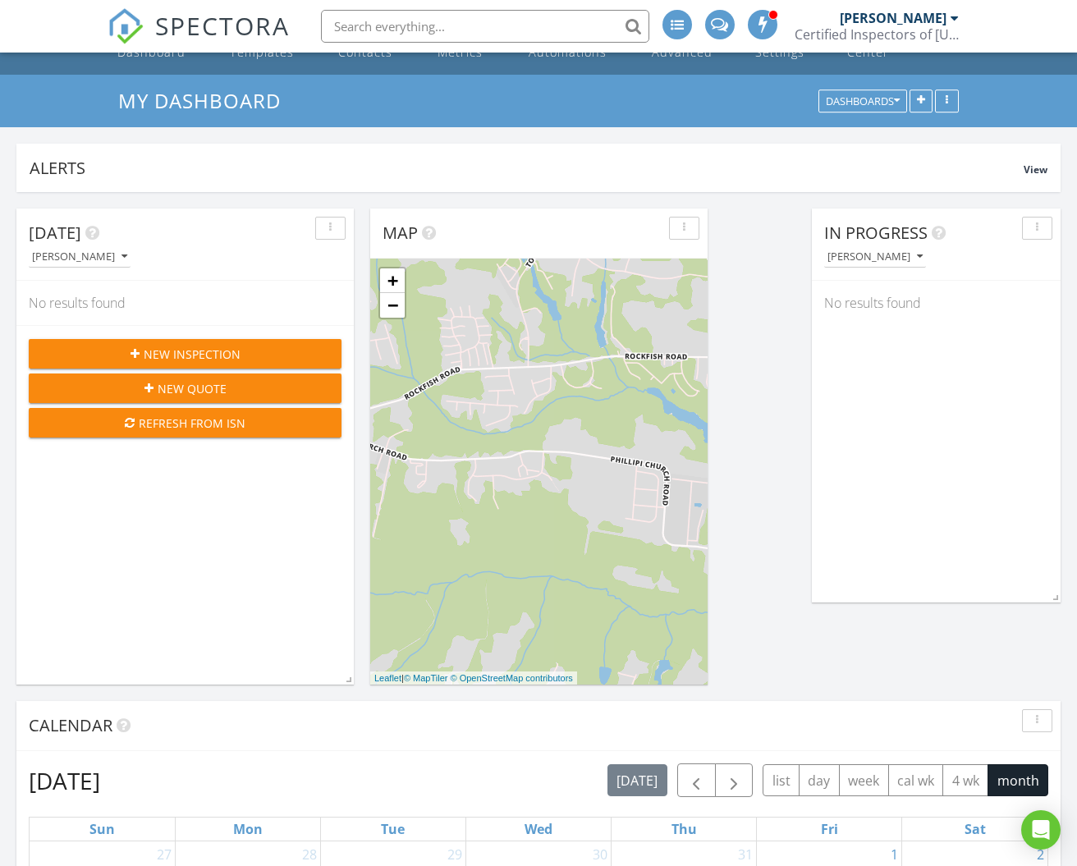
scroll to position [42, 0]
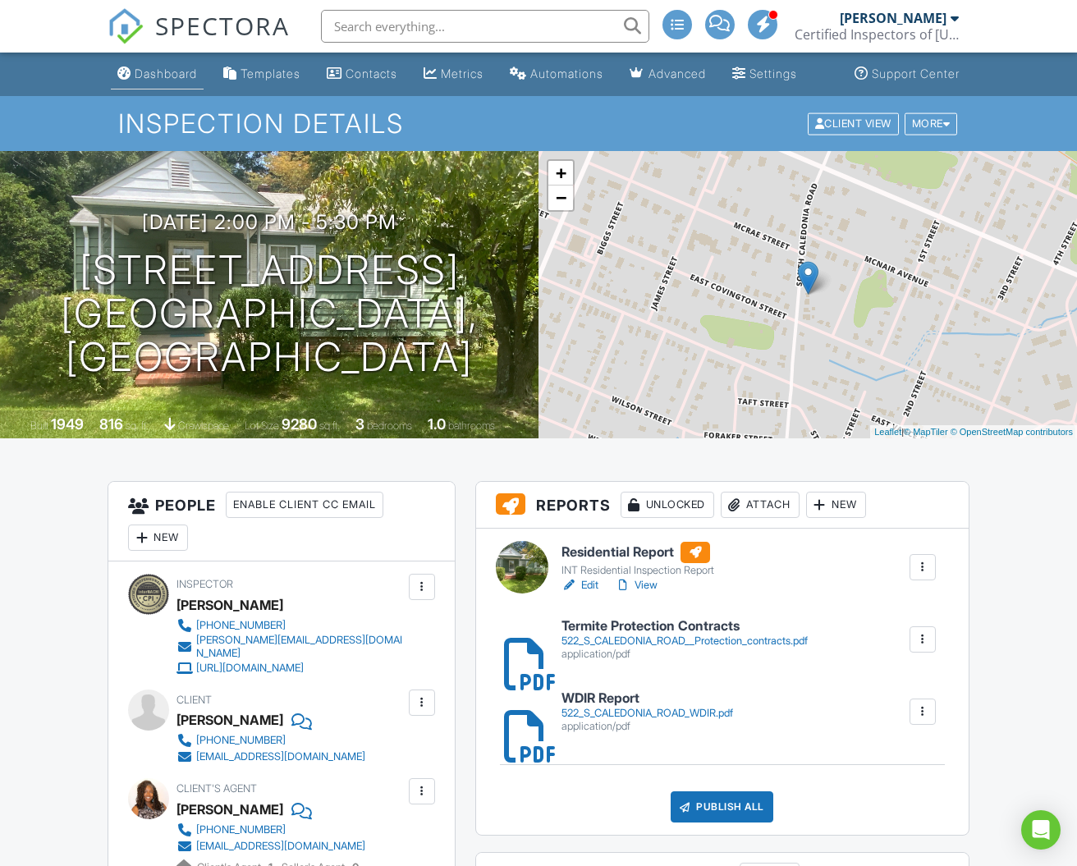
click at [159, 80] on div "Dashboard" at bounding box center [166, 74] width 62 height 14
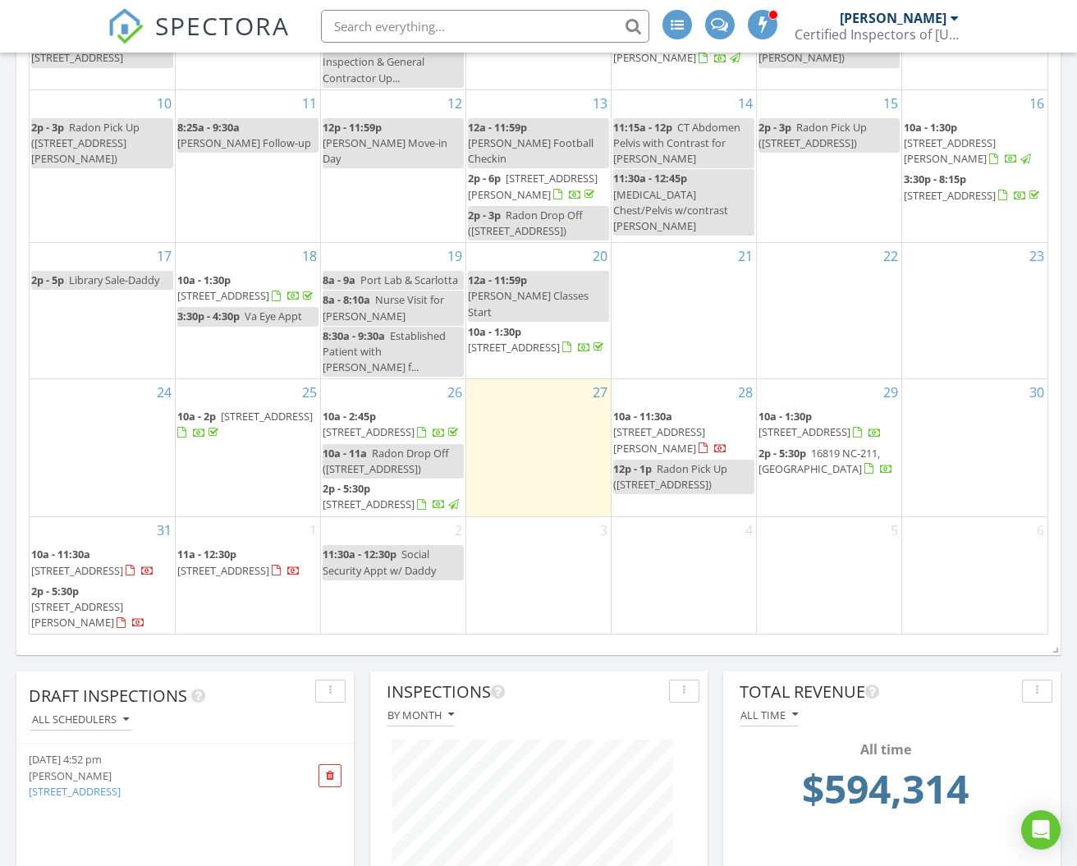
scroll to position [215, 0]
